Goal: Task Accomplishment & Management: Manage account settings

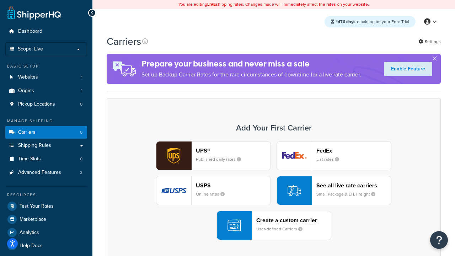
click at [274, 191] on div "UPS® Published daily rates FedEx List rates USPS Online rates See all live rate…" at bounding box center [273, 190] width 319 height 99
click at [354, 150] on header "FedEx" at bounding box center [353, 150] width 75 height 7
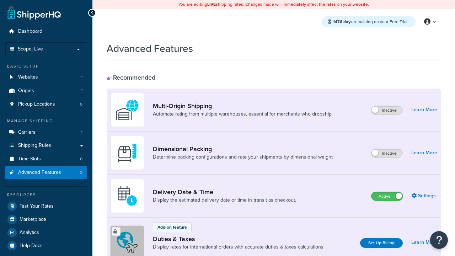
click at [387, 196] on label "Active" at bounding box center [387, 196] width 31 height 9
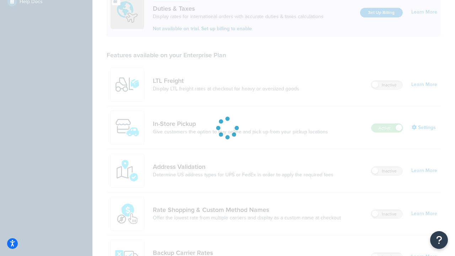
scroll to position [217, 0]
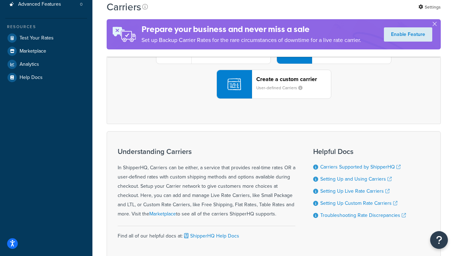
click at [274, 99] on div "UPS® Published daily rates FedEx List rates USPS Online rates See all live rate…" at bounding box center [273, 49] width 319 height 99
click at [354, 13] on header "FedEx" at bounding box center [353, 9] width 75 height 7
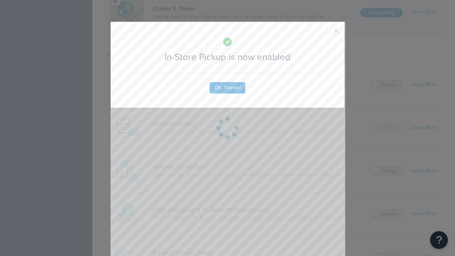
click at [326, 33] on button "button" at bounding box center [326, 33] width 2 height 2
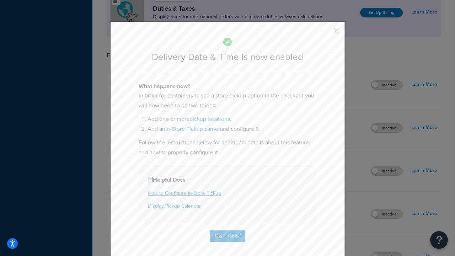
scroll to position [68, 0]
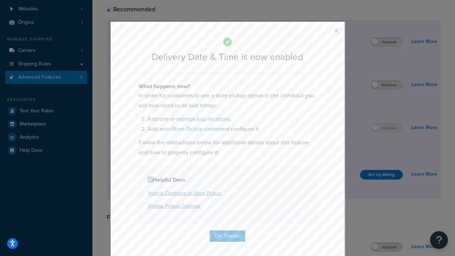
click at [326, 33] on button "button" at bounding box center [326, 33] width 2 height 2
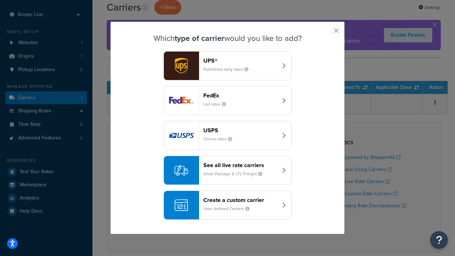
click at [228, 206] on small "User-defined Carriers" at bounding box center [229, 209] width 52 height 6
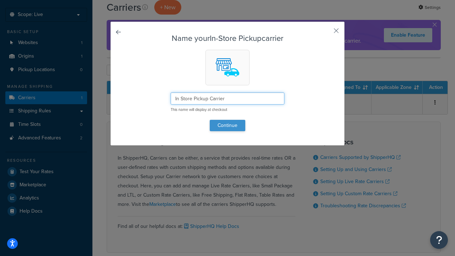
type input "In Store Pickup Carrier"
click at [228, 125] on button "Continue" at bounding box center [228, 125] width 36 height 11
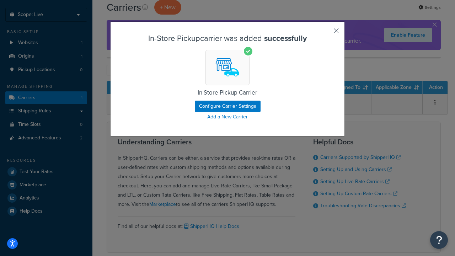
click at [326, 33] on button "button" at bounding box center [326, 33] width 2 height 2
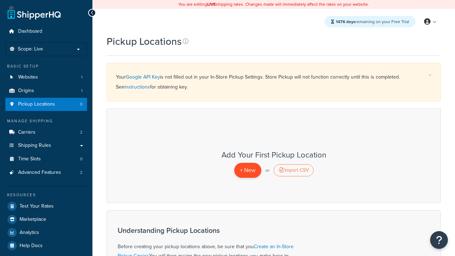
click at [247, 170] on span "+ New" at bounding box center [248, 170] width 16 height 8
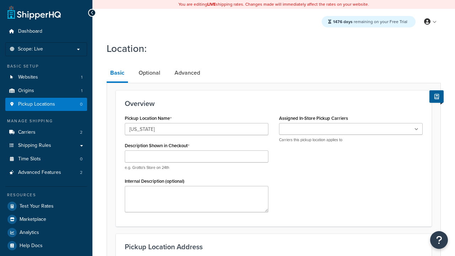
type input "California"
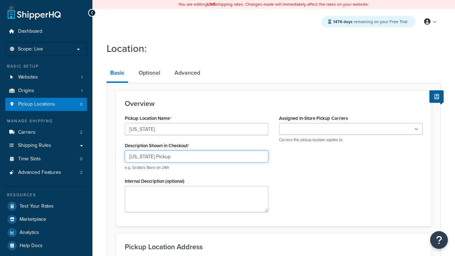
type input "California Pickup"
click at [351, 129] on ul at bounding box center [351, 129] width 144 height 12
type input "3385 Michelson Drive"
type input "Suite B"
type input "Irvine"
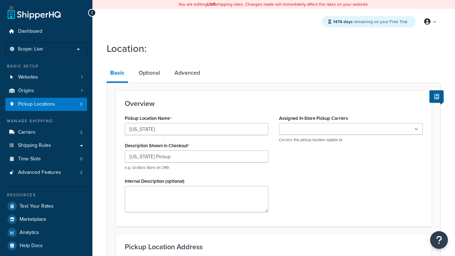
select select "5"
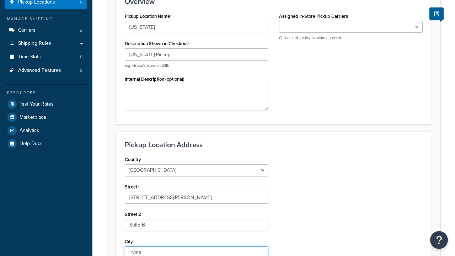
type input "Irvine"
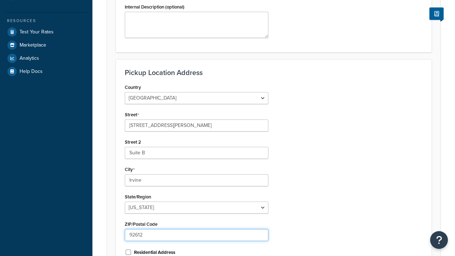
type input "92612"
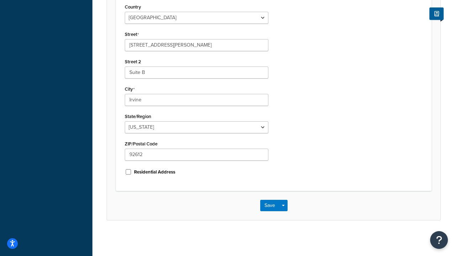
scroll to position [0, 0]
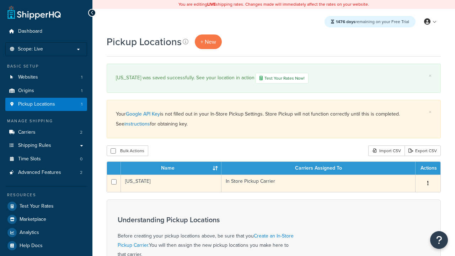
click at [171, 183] on td "[US_STATE]" at bounding box center [171, 183] width 101 height 17
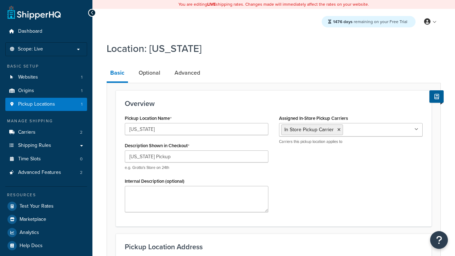
select select "5"
click at [187, 73] on link "Advanced" at bounding box center [187, 72] width 33 height 17
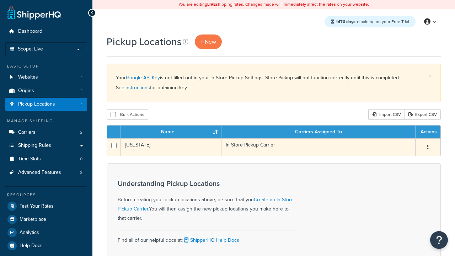
click at [428, 147] on icon "button" at bounding box center [427, 146] width 1 height 5
click at [0, 0] on link "Edit" at bounding box center [0, 0] width 0 height 0
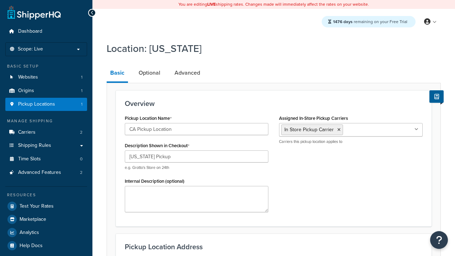
select select "5"
type input "CA Pickup Location"
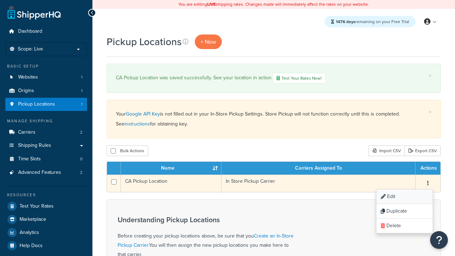
click at [404, 197] on link "Edit" at bounding box center [405, 197] width 56 height 15
click at [404, 211] on link "Duplicate" at bounding box center [405, 211] width 56 height 15
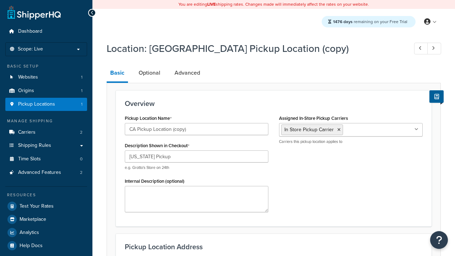
select select "5"
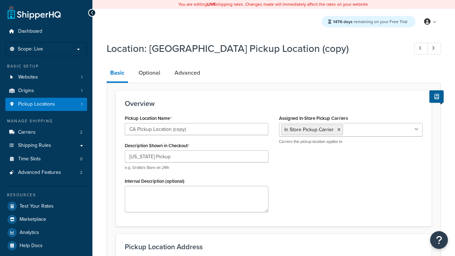
scroll to position [0, 0]
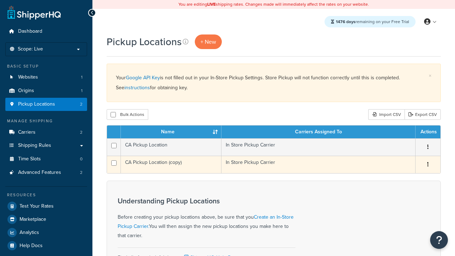
click at [428, 165] on icon "button" at bounding box center [427, 164] width 1 height 5
click at [0, 0] on link "Delete" at bounding box center [0, 0] width 0 height 0
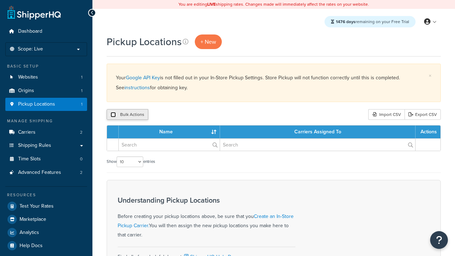
click at [113, 114] on input "checkbox" at bounding box center [113, 114] width 5 height 5
checkbox input "true"
